Goal: Information Seeking & Learning: Learn about a topic

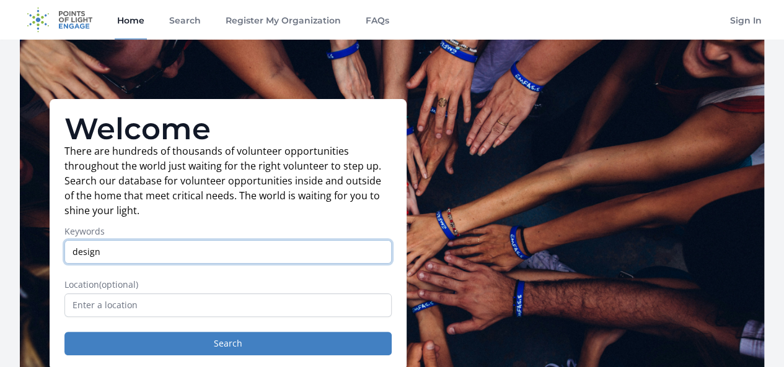
type input "design"
click at [64, 332] on button "Search" at bounding box center [227, 344] width 327 height 24
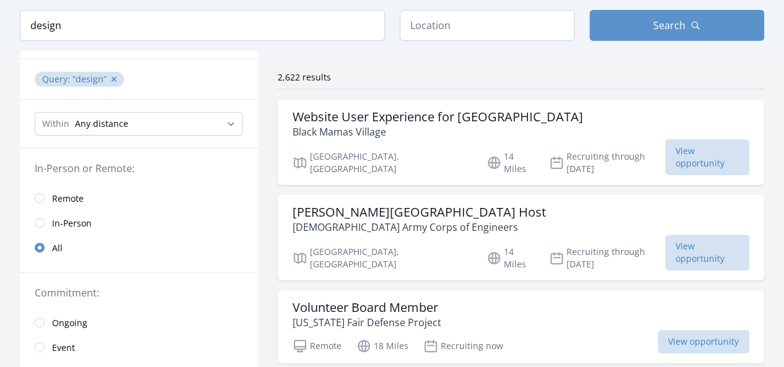
scroll to position [62, 0]
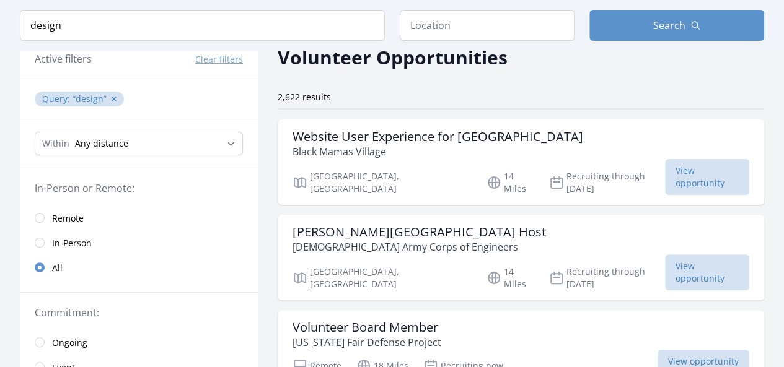
click at [54, 223] on span "Remote" at bounding box center [68, 218] width 32 height 15
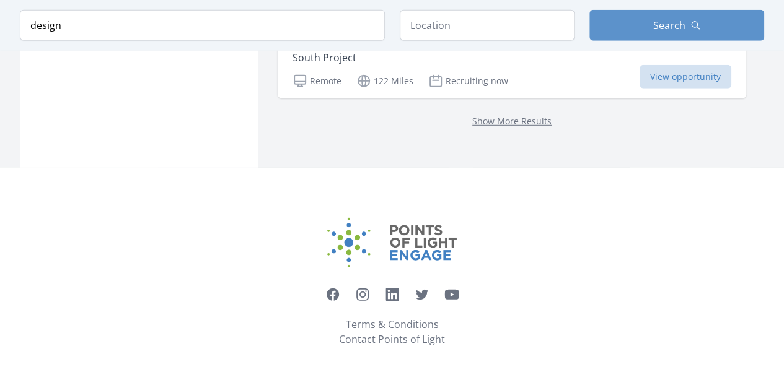
scroll to position [1738, 0]
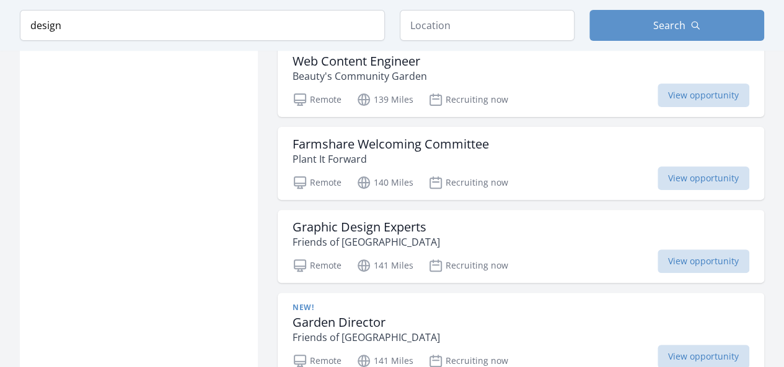
scroll to position [2419, 0]
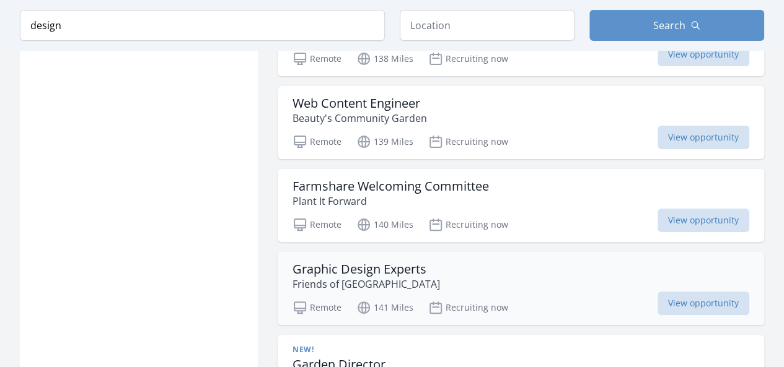
click at [367, 277] on p "Friends of Woodland Park" at bounding box center [365, 284] width 147 height 15
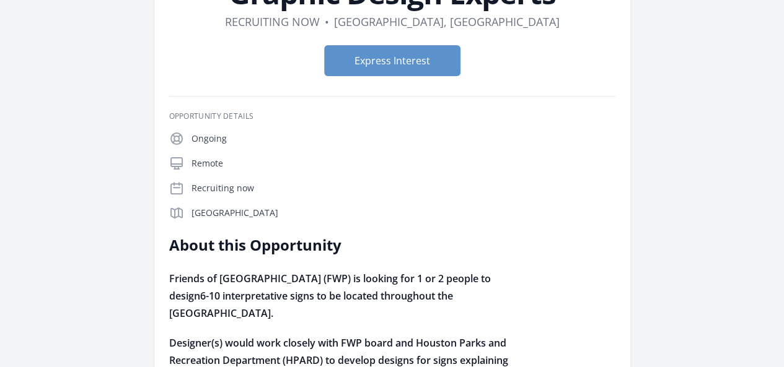
scroll to position [186, 0]
